Goal: Transaction & Acquisition: Book appointment/travel/reservation

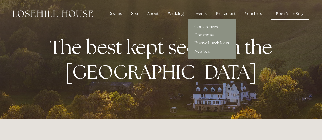
click at [199, 17] on div "Events" at bounding box center [200, 14] width 20 height 10
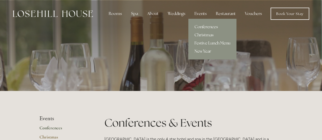
click at [200, 50] on link "New Year" at bounding box center [212, 51] width 48 height 8
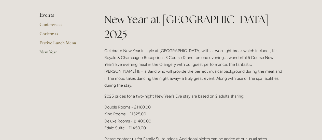
scroll to position [104, 0]
click at [101, 43] on div "New Year at [GEOGRAPHIC_DATA] 2025 Celebrate New Year in style at [GEOGRAPHIC_D…" at bounding box center [193, 110] width 187 height 197
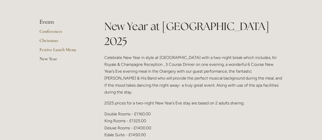
scroll to position [97, 0]
drag, startPoint x: 276, startPoint y: 56, endPoint x: 233, endPoint y: 58, distance: 43.3
click at [233, 58] on p "Celebrate New Year in style at [GEOGRAPHIC_DATA] with a two-night break which i…" at bounding box center [193, 74] width 178 height 41
copy p "Conal Duffy & His Band"
click at [233, 58] on p "Celebrate New Year in style at [GEOGRAPHIC_DATA] with a two-night break which i…" at bounding box center [193, 74] width 178 height 41
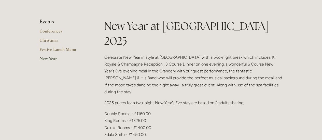
click at [174, 110] on p "Double Rooms - £1160.00 King Rooms - £1325.00 Deluxe Rooms - £1400.00 Edale Sui…" at bounding box center [193, 124] width 178 height 28
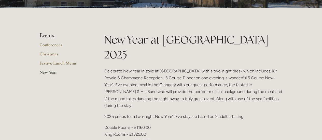
scroll to position [82, 0]
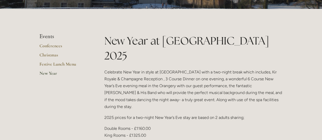
click at [50, 72] on link "New Year" at bounding box center [63, 74] width 49 height 9
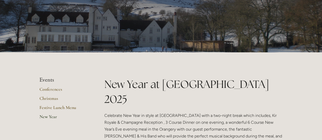
scroll to position [38, 0]
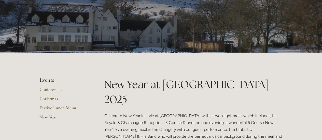
click at [48, 116] on link "New Year" at bounding box center [63, 118] width 49 height 9
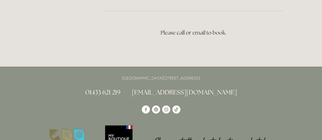
scroll to position [315, 0]
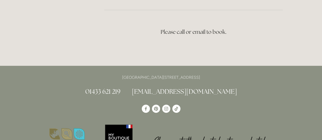
click at [176, 87] on link "[EMAIL_ADDRESS][DOMAIN_NAME]" at bounding box center [184, 91] width 105 height 8
